Goal: Task Accomplishment & Management: Manage account settings

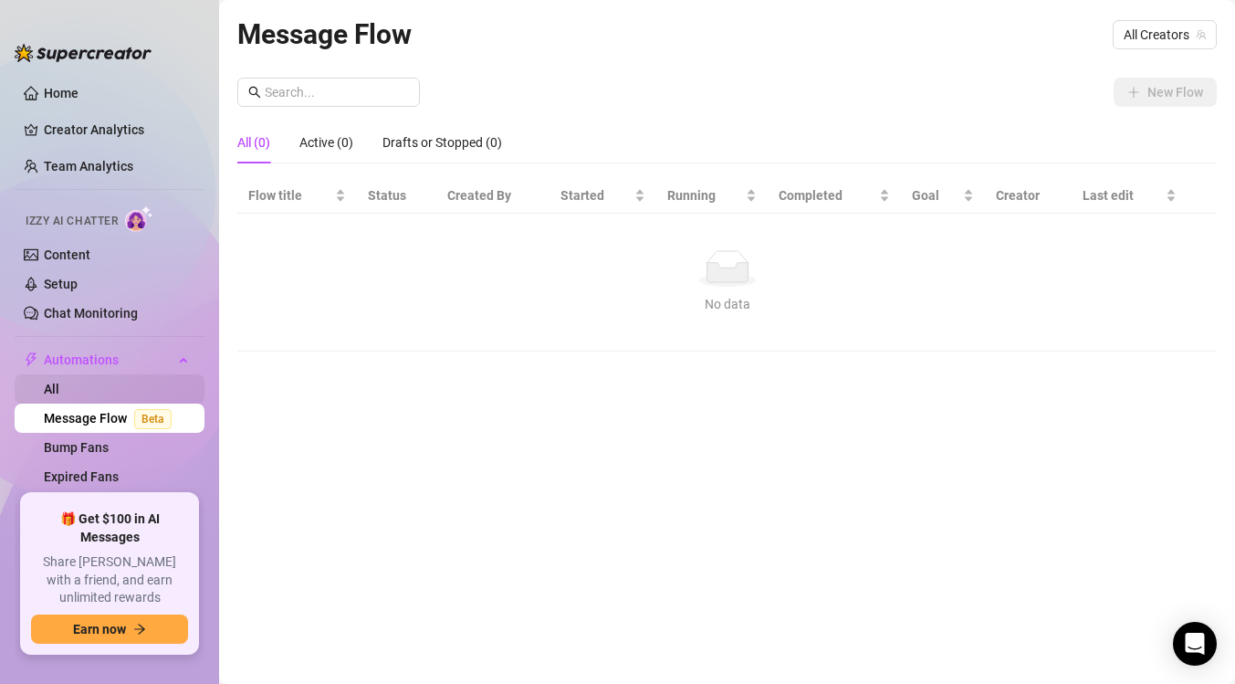
click at [59, 392] on link "All" at bounding box center [52, 388] width 16 height 15
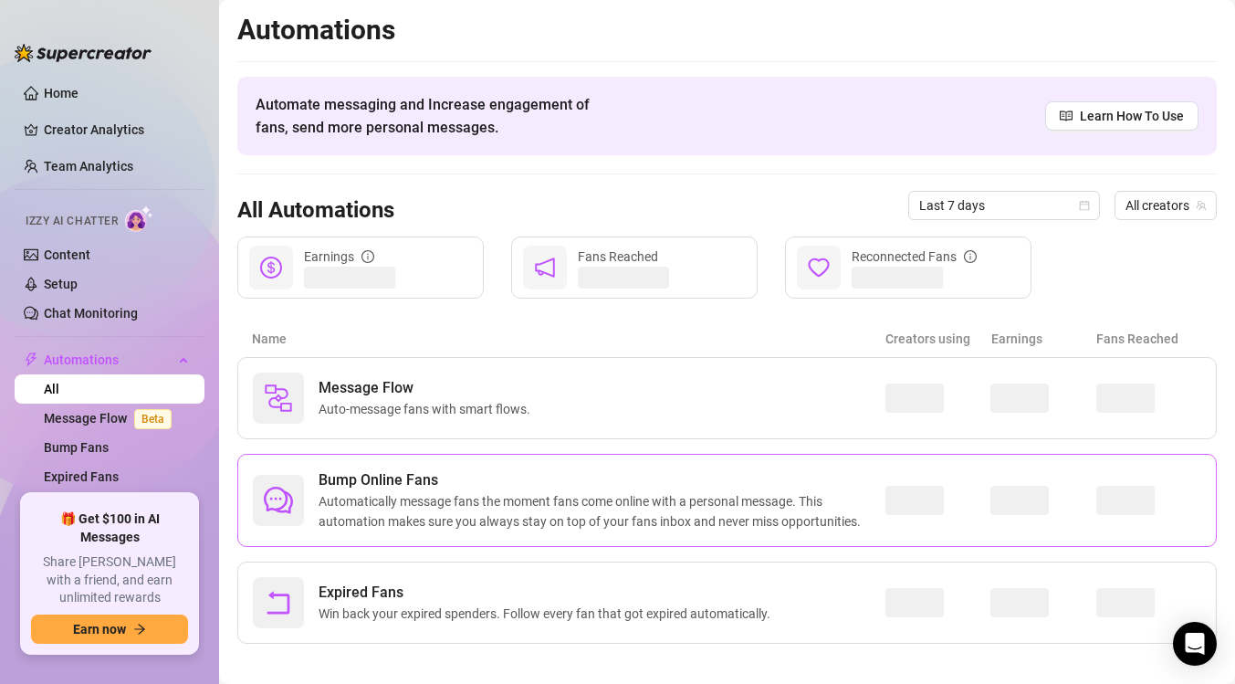
scroll to position [15, 0]
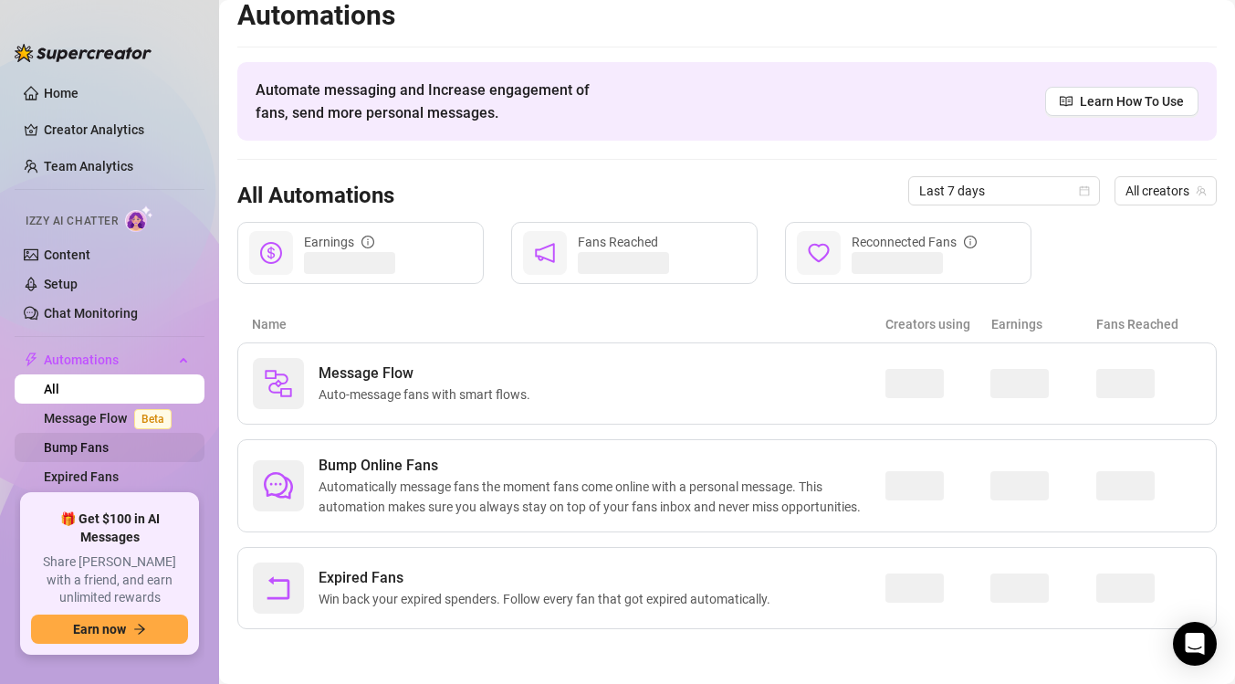
click at [98, 446] on link "Bump Fans" at bounding box center [76, 447] width 65 height 15
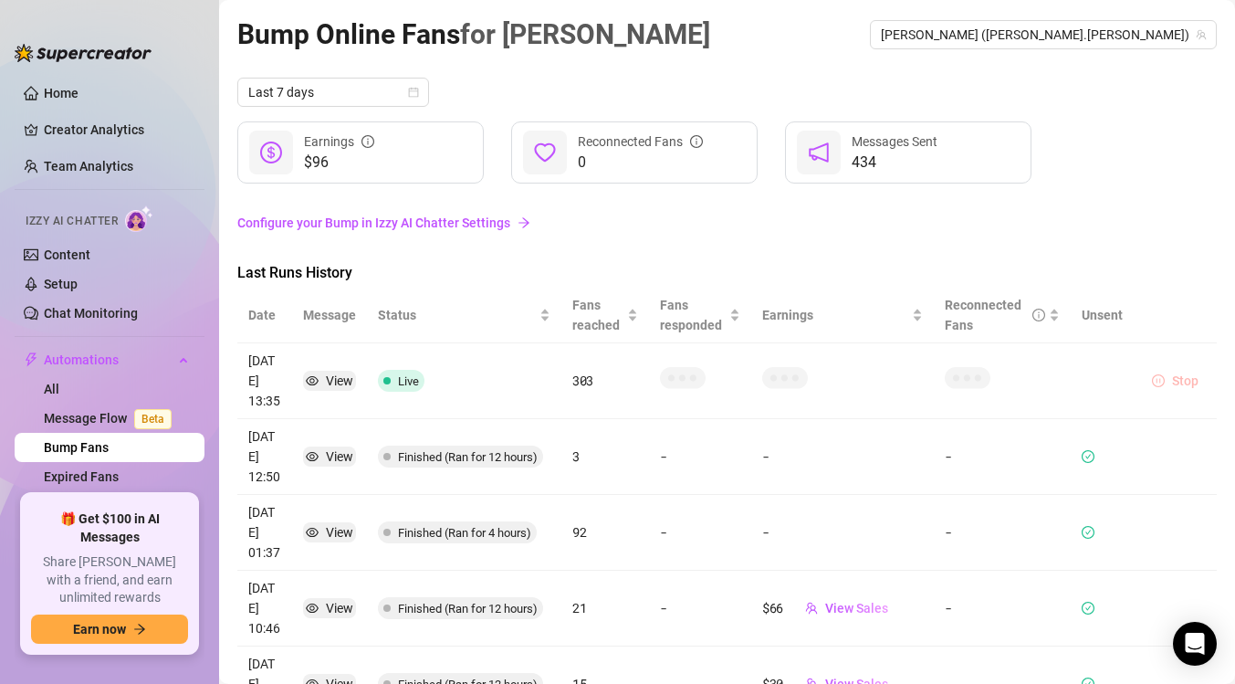
click at [1182, 375] on span "Stop" at bounding box center [1185, 380] width 26 height 15
click at [1172, 377] on span "Stop" at bounding box center [1185, 380] width 26 height 15
click at [1172, 372] on button "Stop" at bounding box center [1174, 381] width 61 height 22
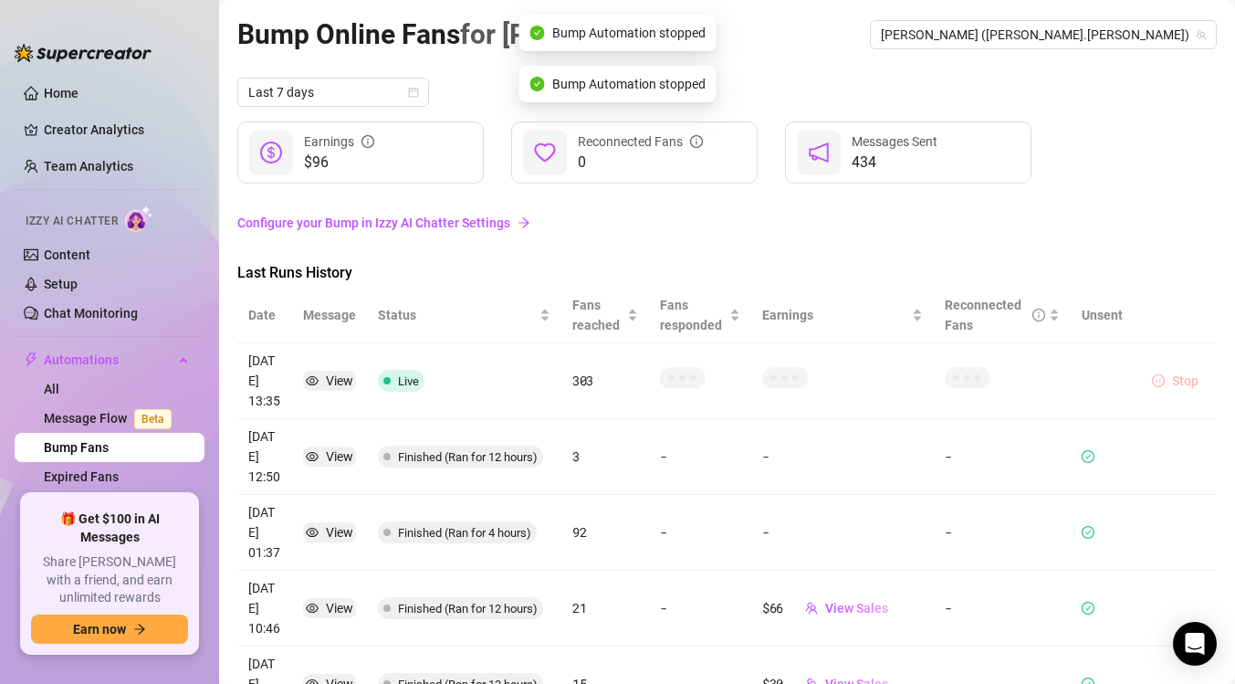
click at [1172, 372] on button "Stop" at bounding box center [1174, 381] width 61 height 22
click at [1172, 371] on button "Stop" at bounding box center [1174, 381] width 61 height 22
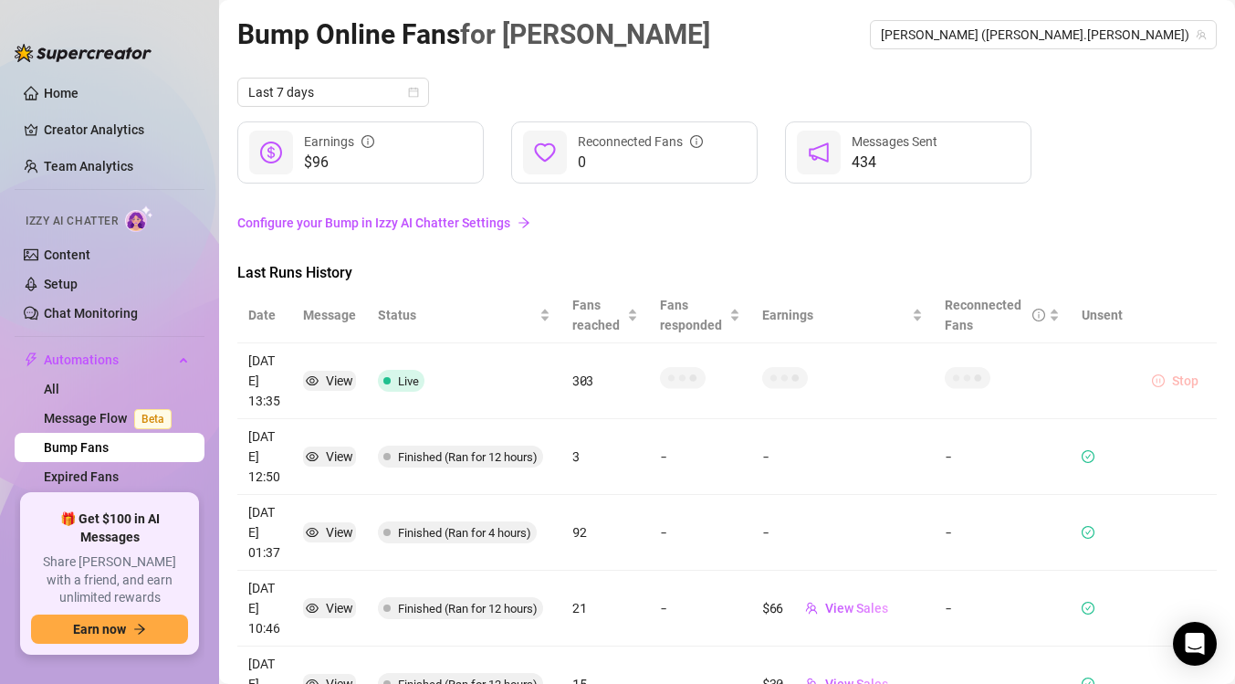
click at [1164, 381] on icon "pause-circle" at bounding box center [1158, 380] width 13 height 13
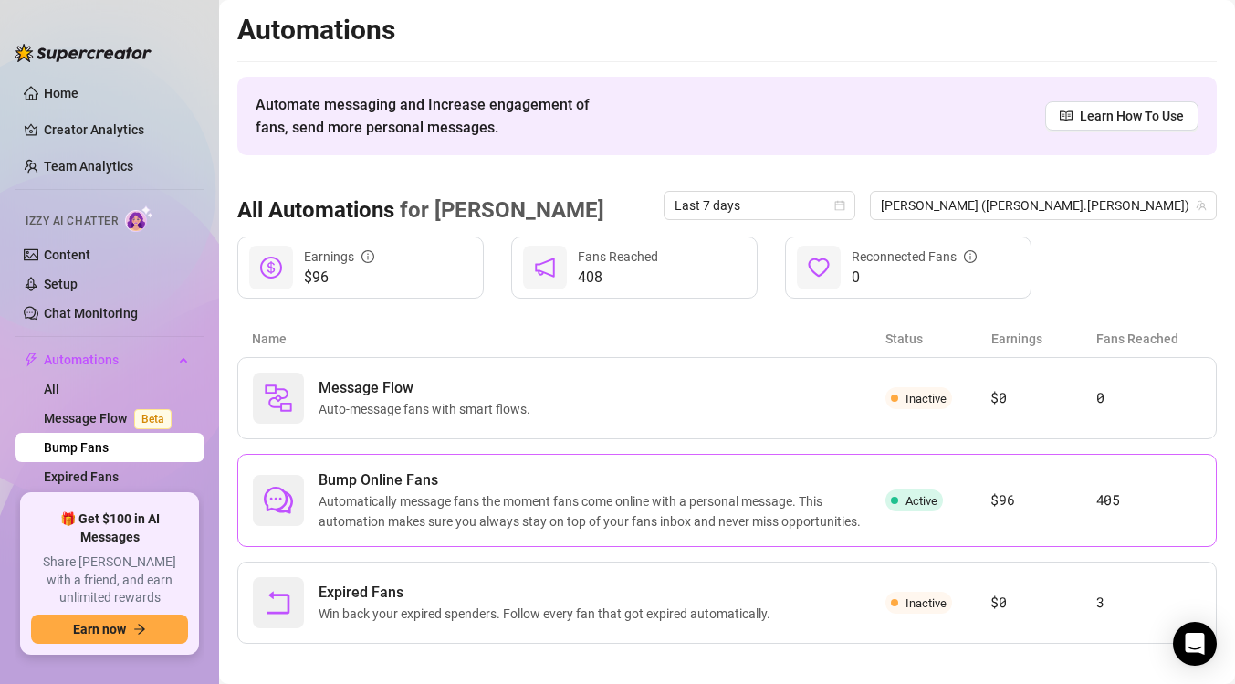
click at [570, 514] on span "Automatically message fans the moment fans come online with a personal message.…" at bounding box center [601, 511] width 567 height 40
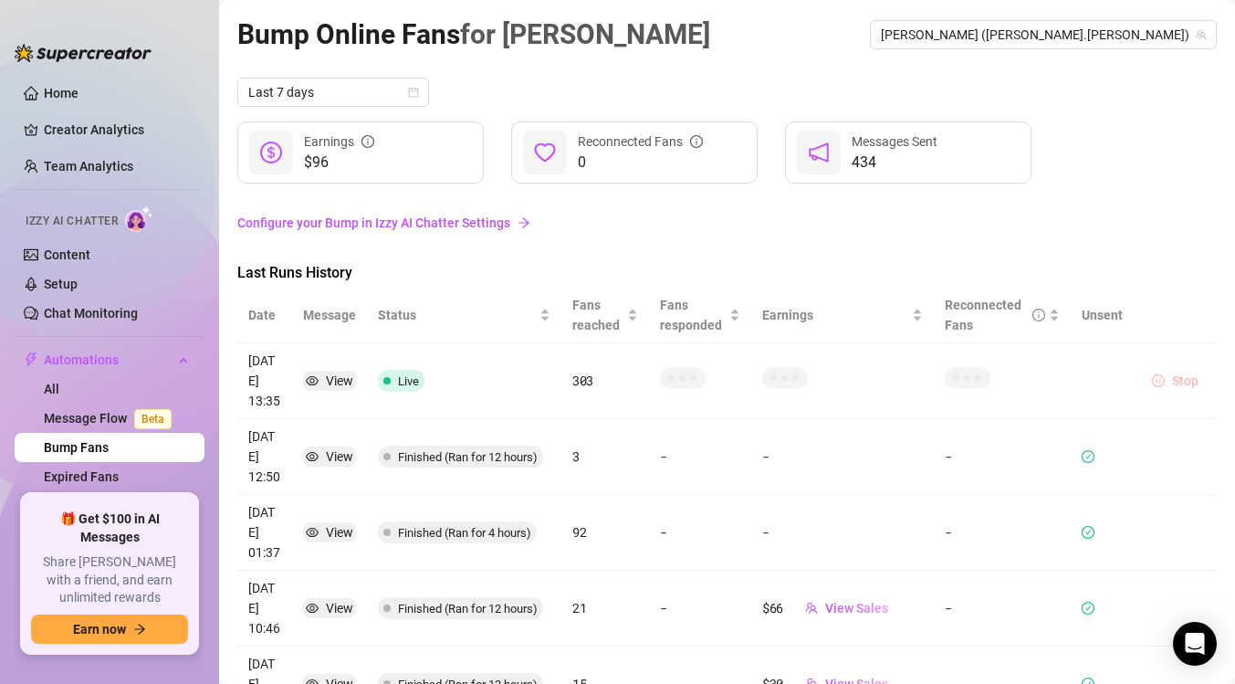
click at [1163, 384] on icon "pause-circle" at bounding box center [1158, 380] width 13 height 13
click at [1164, 377] on button "Stop" at bounding box center [1174, 381] width 61 height 22
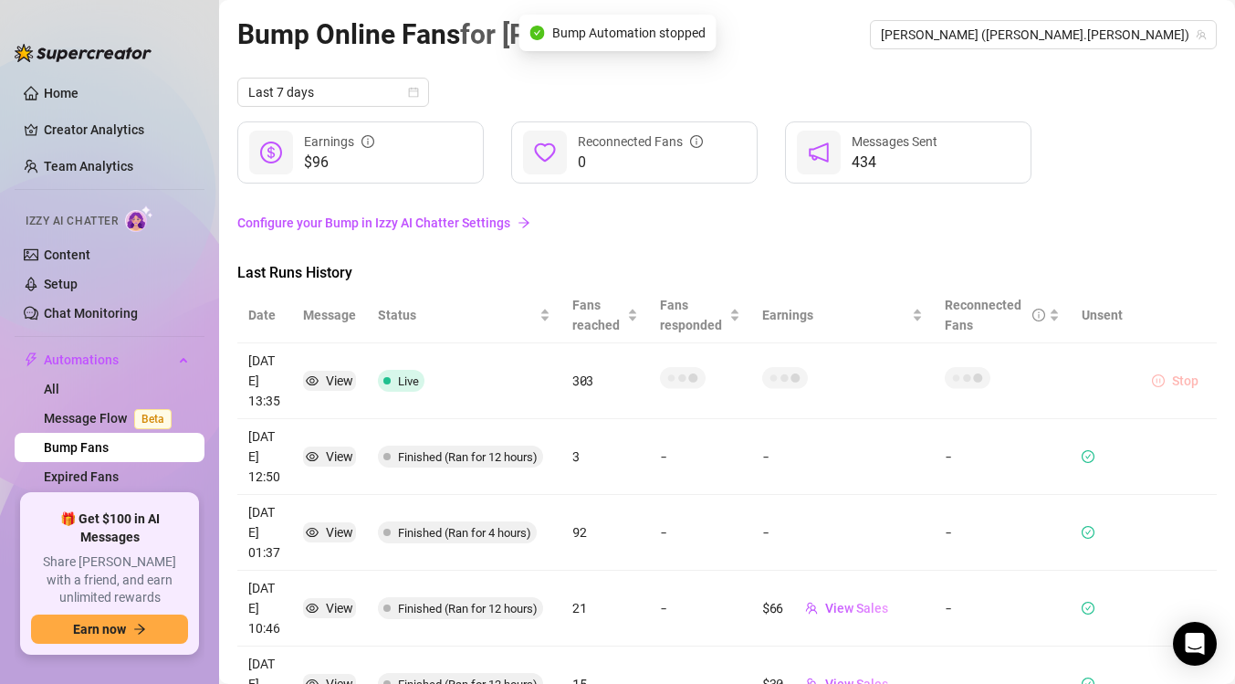
click at [1164, 377] on button "Stop" at bounding box center [1174, 381] width 61 height 22
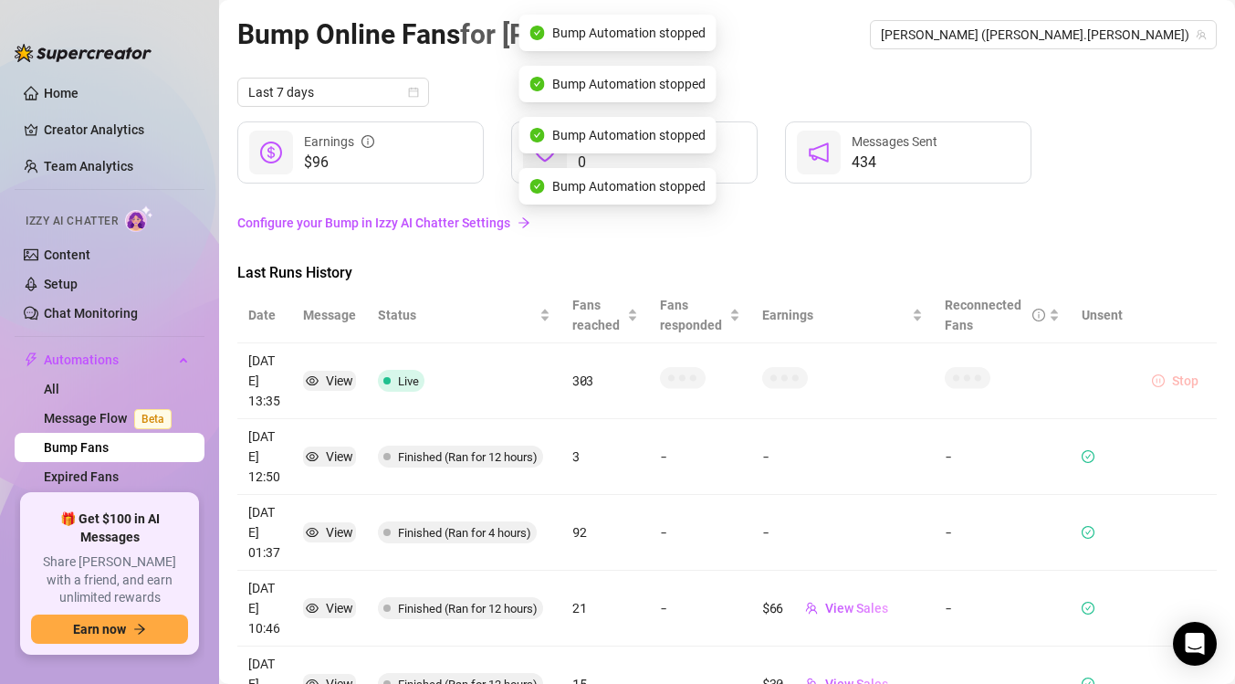
click at [1164, 377] on button "Stop" at bounding box center [1174, 381] width 61 height 22
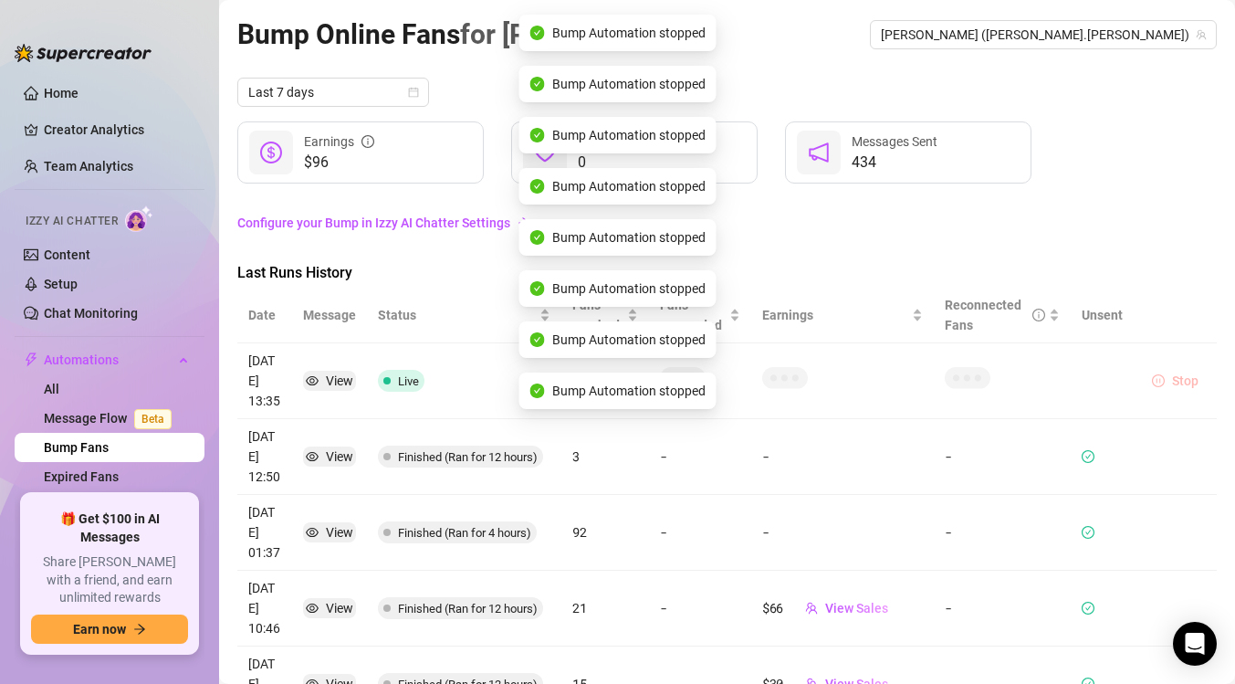
click at [1164, 377] on button "Stop" at bounding box center [1174, 381] width 61 height 22
click at [1164, 375] on button "Stop" at bounding box center [1174, 381] width 61 height 22
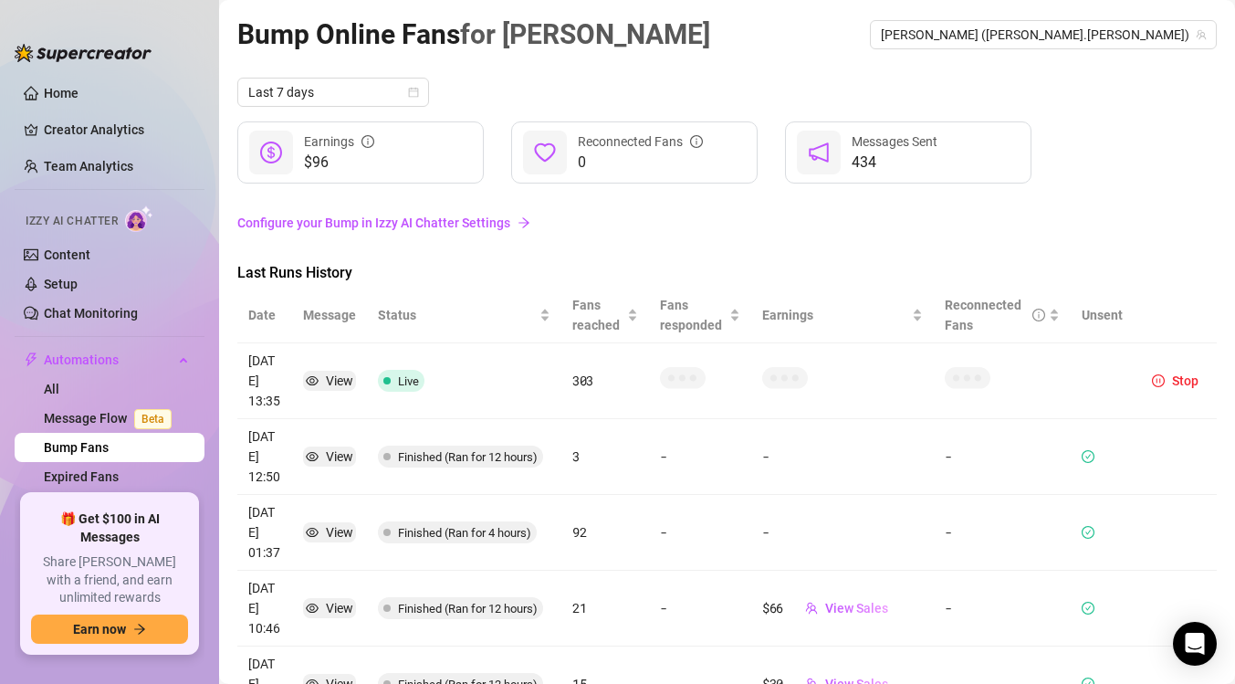
click at [502, 223] on link "Configure your Bump in Izzy AI Chatter Settings" at bounding box center [726, 223] width 979 height 20
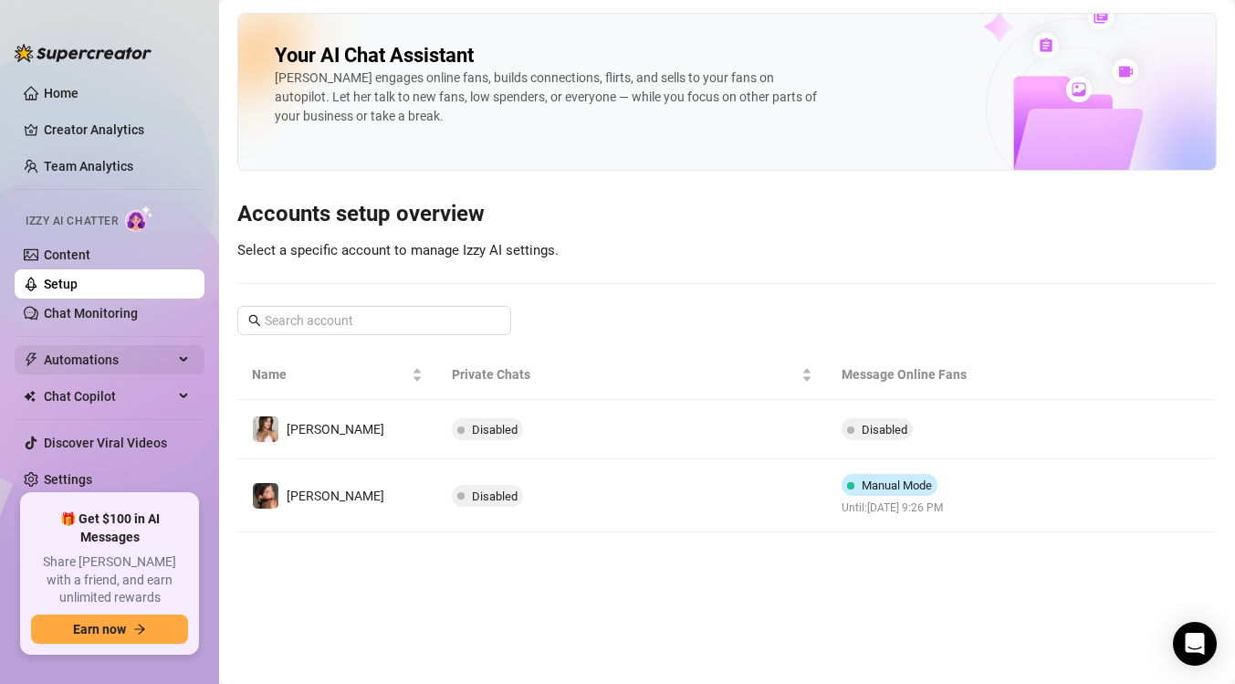
click at [187, 355] on div "Automations" at bounding box center [110, 359] width 190 height 29
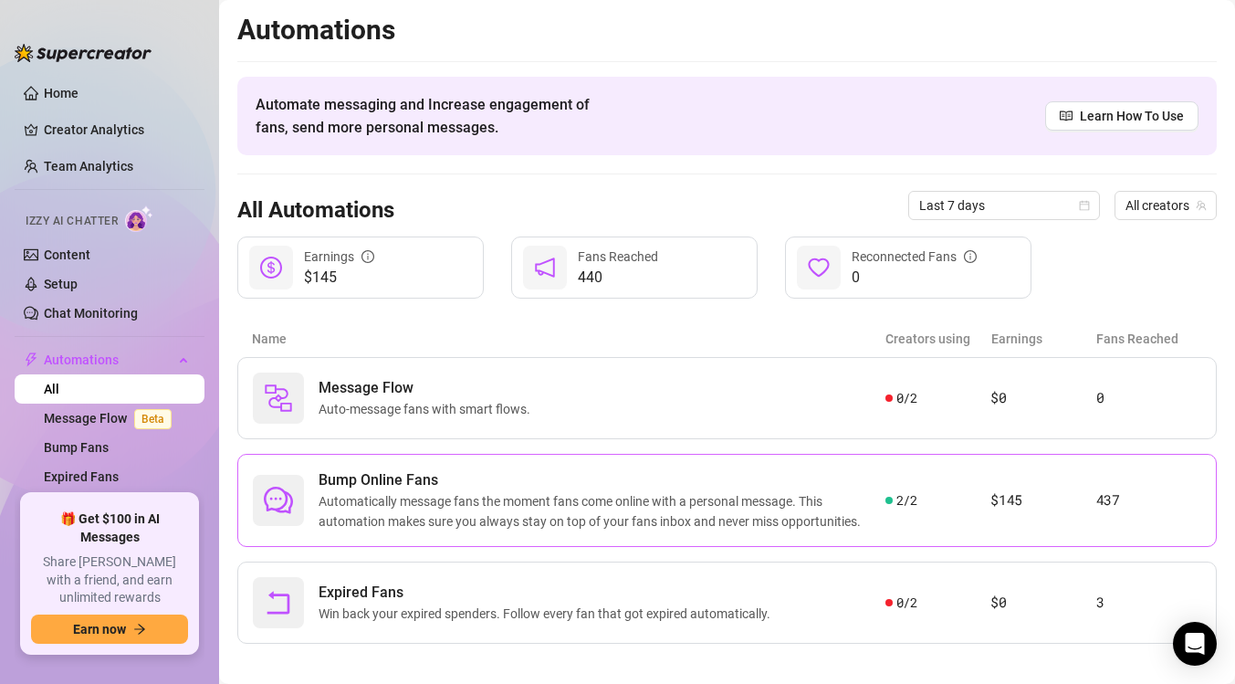
click at [373, 495] on span "Automatically message fans the moment fans come online with a personal message.…" at bounding box center [601, 511] width 567 height 40
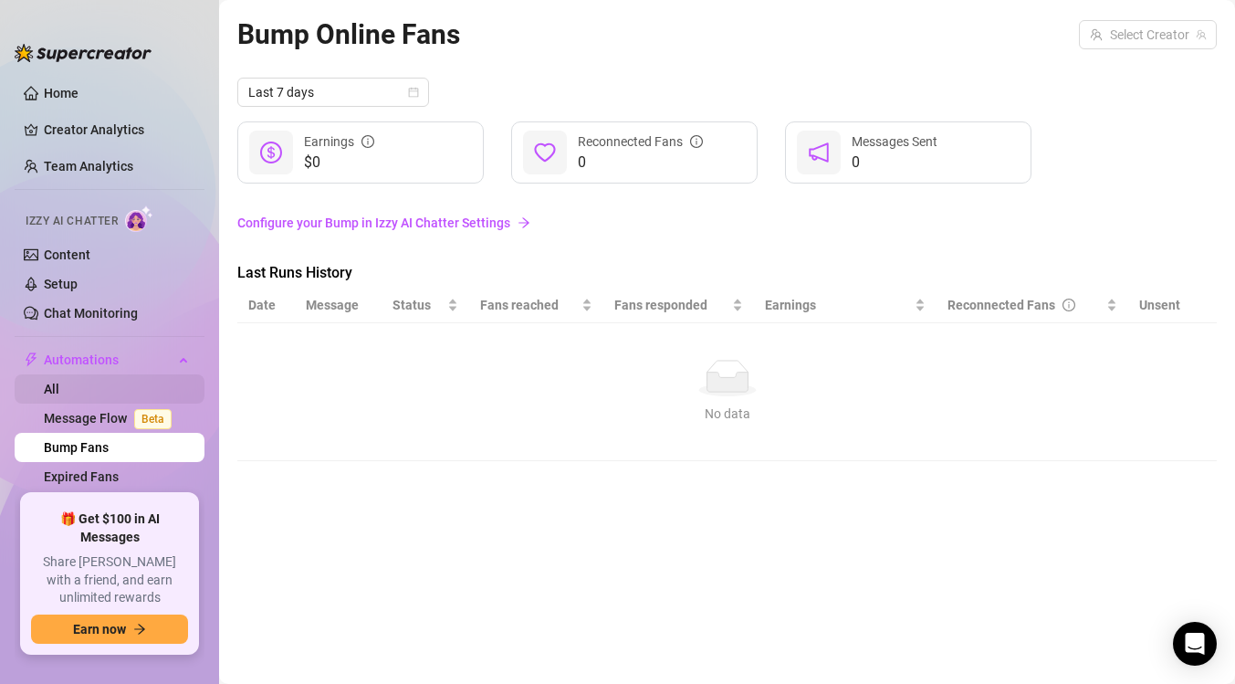
click at [59, 391] on link "All" at bounding box center [52, 388] width 16 height 15
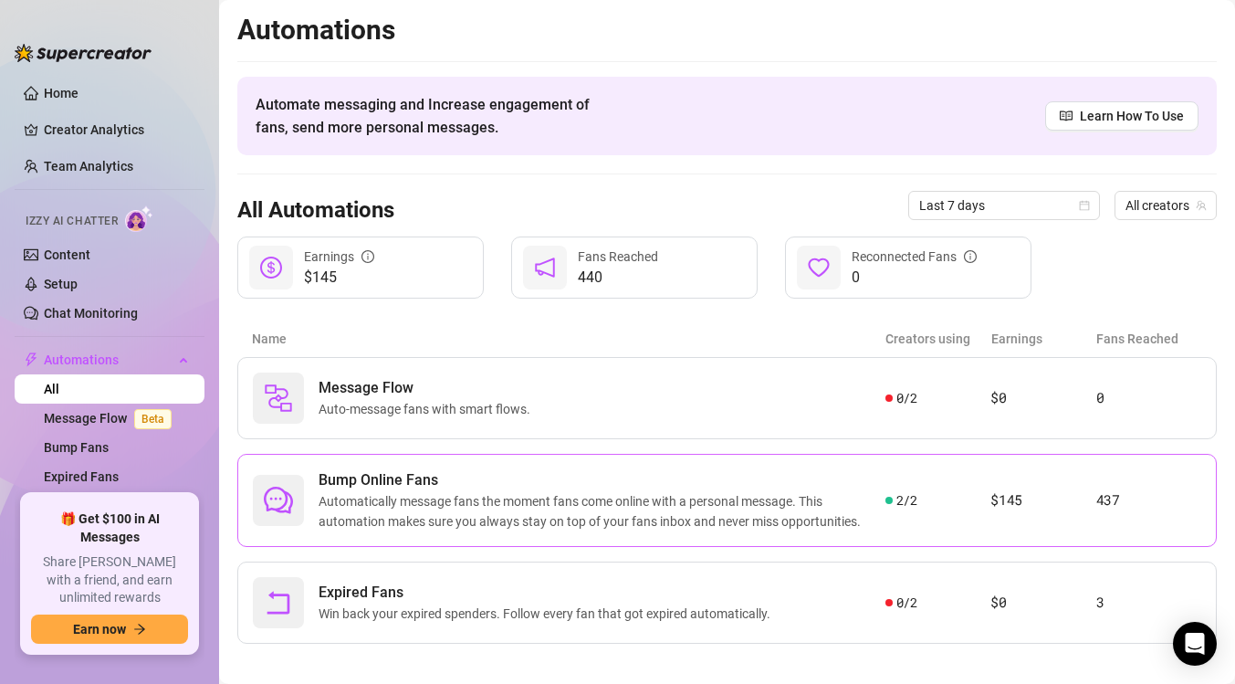
click at [419, 495] on span "Automatically message fans the moment fans come online with a personal message.…" at bounding box center [601, 511] width 567 height 40
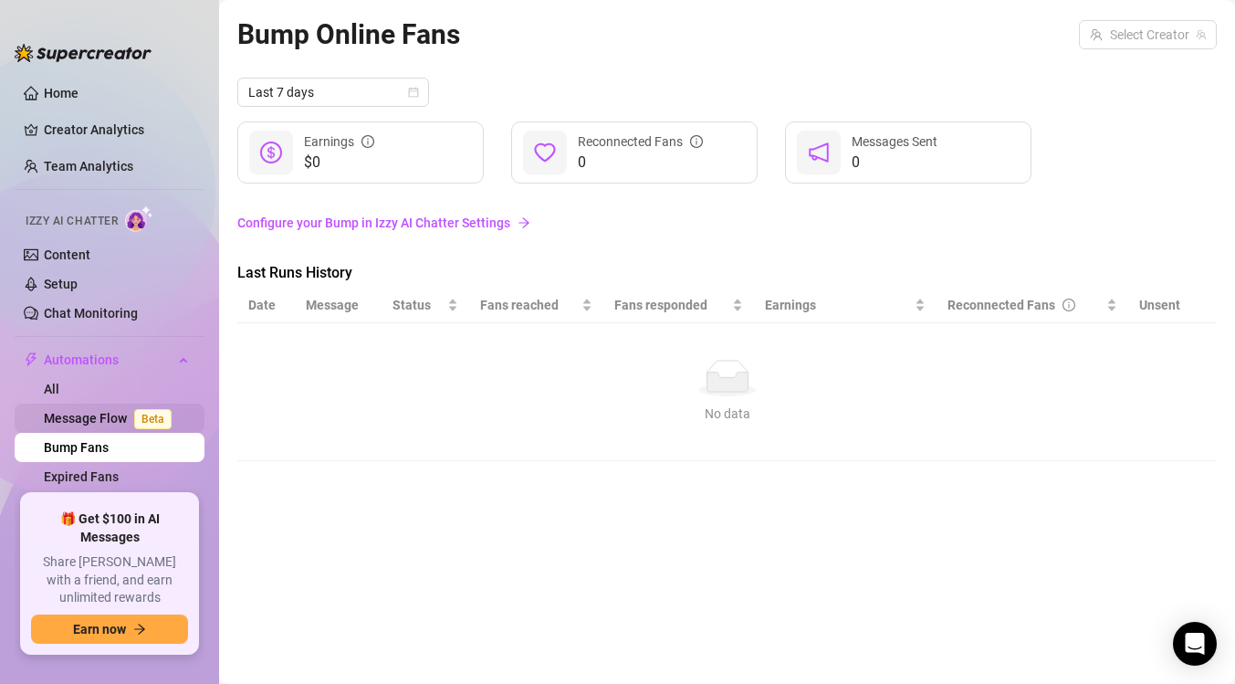
click at [75, 419] on link "Message Flow Beta" at bounding box center [111, 418] width 135 height 15
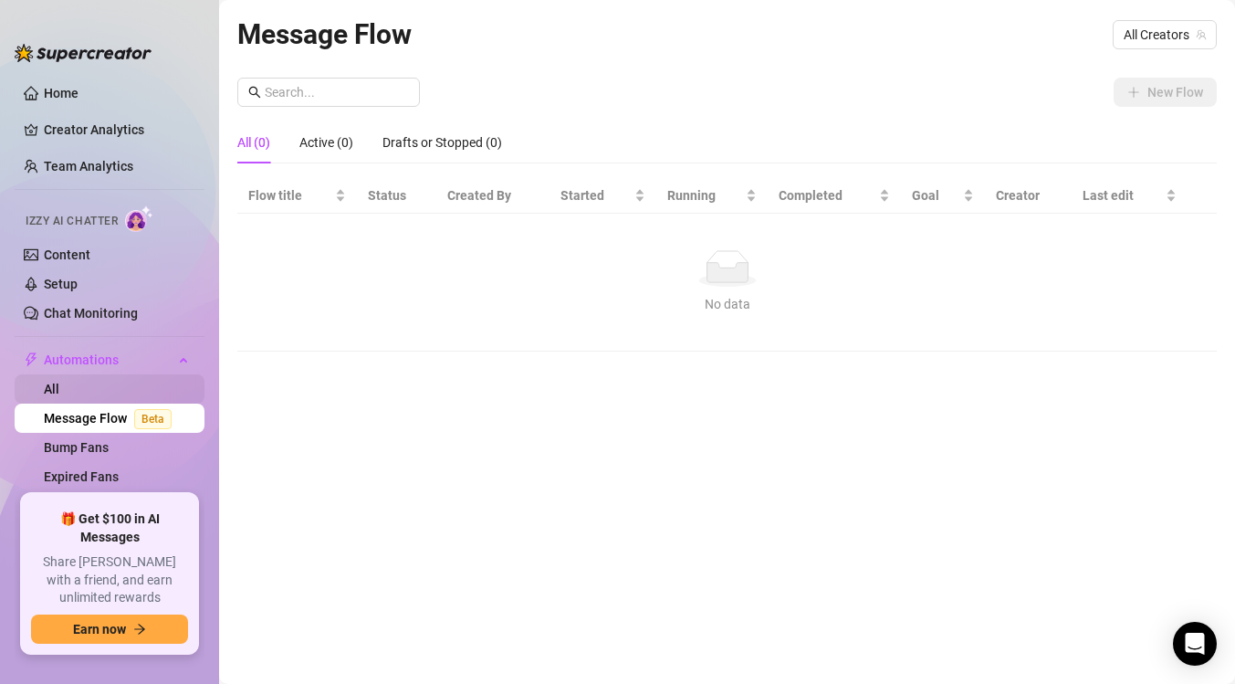
click at [59, 389] on link "All" at bounding box center [52, 388] width 16 height 15
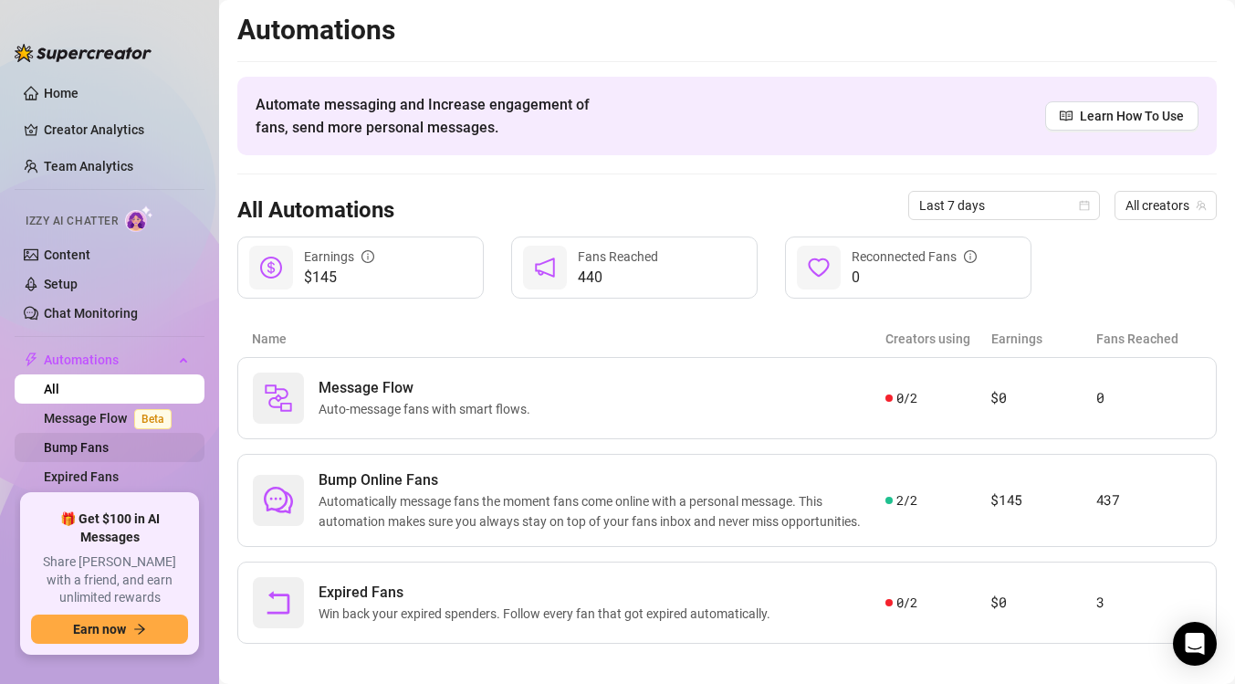
click at [94, 452] on link "Bump Fans" at bounding box center [76, 447] width 65 height 15
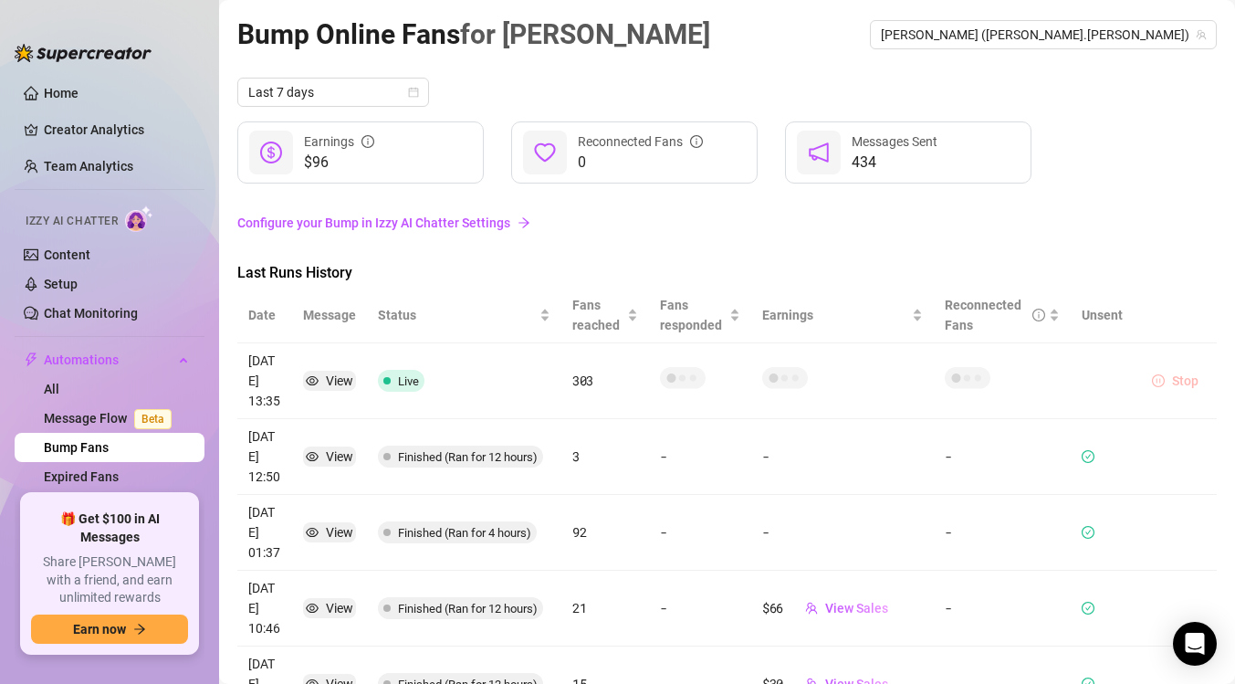
click at [1164, 382] on button "Stop" at bounding box center [1174, 381] width 61 height 22
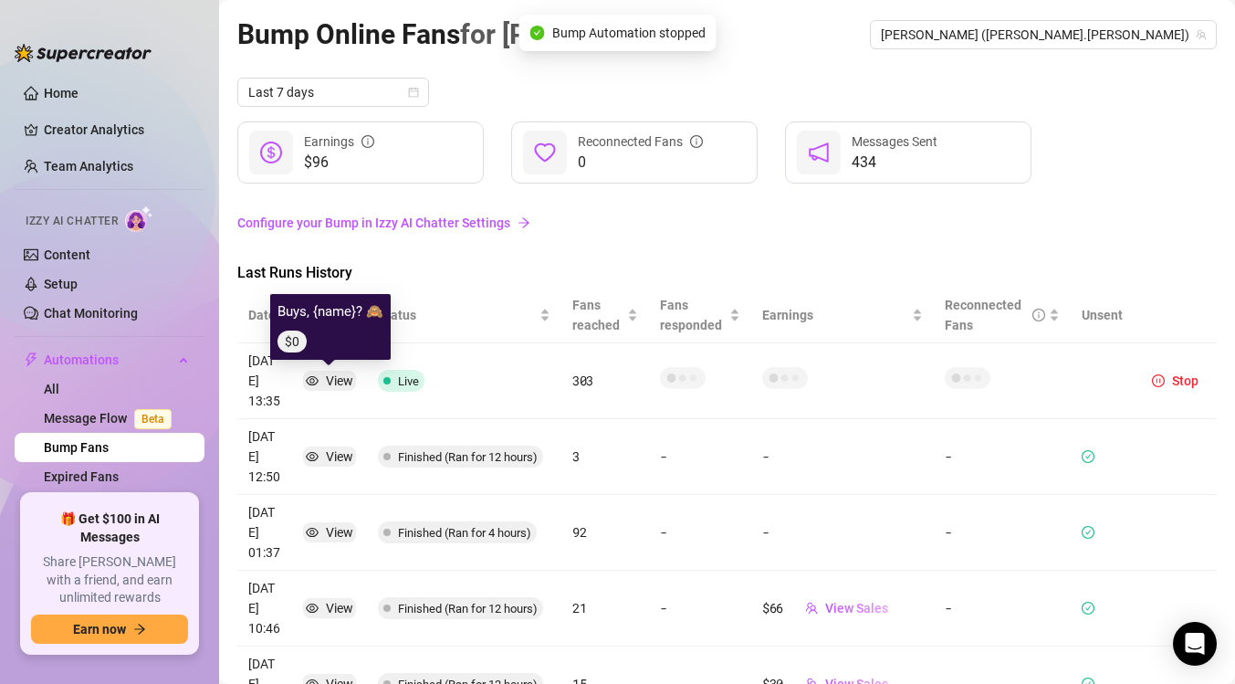
click at [337, 377] on div "View" at bounding box center [339, 380] width 27 height 20
click at [339, 341] on div "$0" at bounding box center [330, 341] width 106 height 22
click at [317, 310] on article "Buys, {name}? 🙈" at bounding box center [330, 312] width 106 height 22
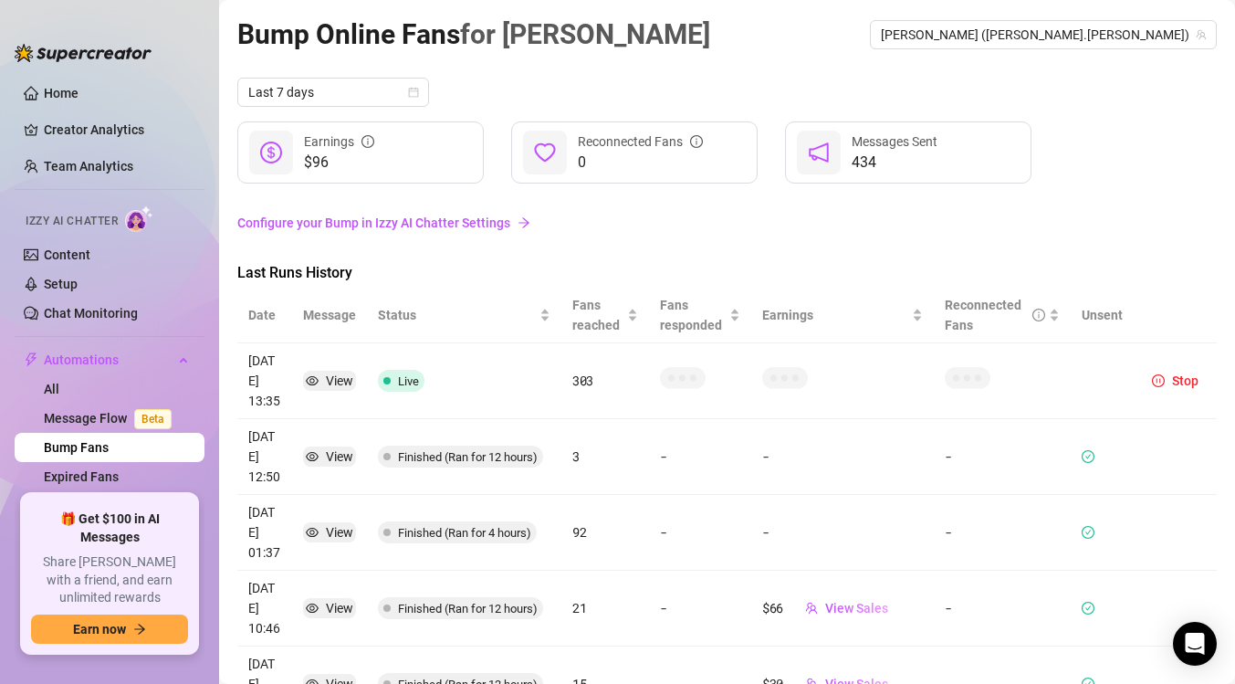
click at [398, 381] on span "Live" at bounding box center [408, 381] width 21 height 14
click at [415, 377] on span "Live" at bounding box center [408, 381] width 21 height 14
click at [1094, 318] on th "Unsent" at bounding box center [1101, 315] width 63 height 56
click at [1173, 373] on span "Stop" at bounding box center [1185, 380] width 26 height 15
